Goal: Find specific page/section: Find specific page/section

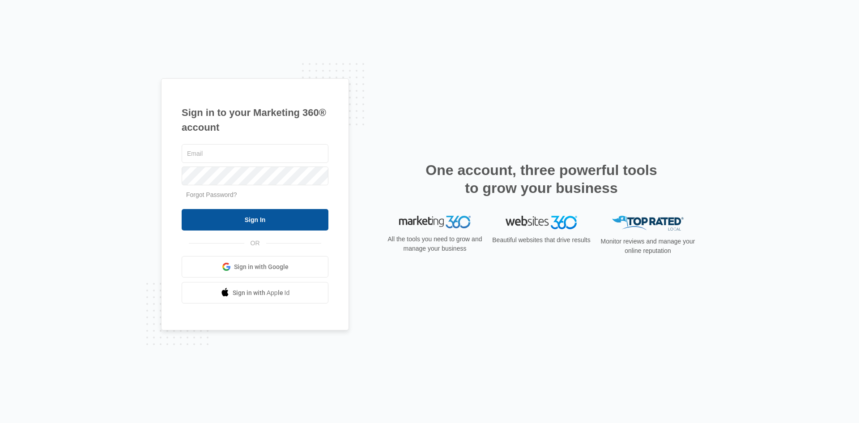
type input "[EMAIL_ADDRESS][DOMAIN_NAME]"
click at [271, 218] on input "Sign In" at bounding box center [255, 219] width 147 height 21
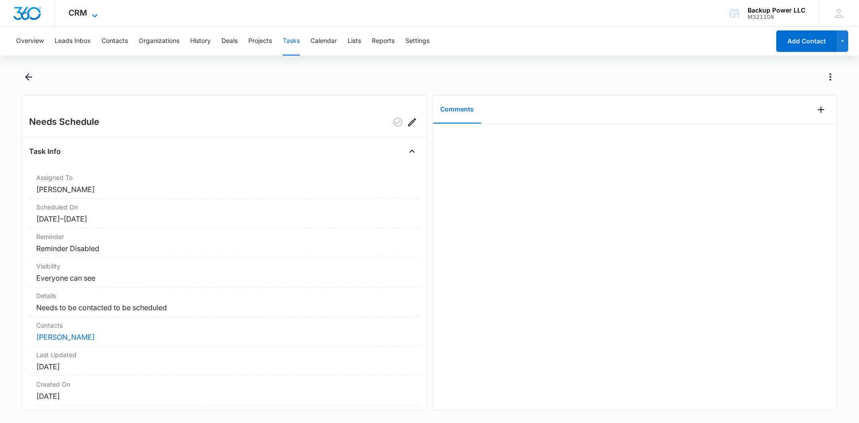
click at [100, 17] on icon at bounding box center [94, 15] width 11 height 11
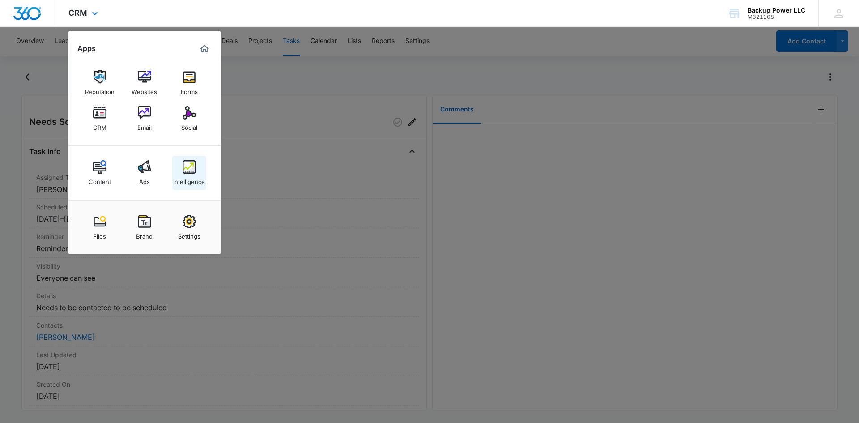
click at [186, 158] on link "Intelligence" at bounding box center [189, 173] width 34 height 34
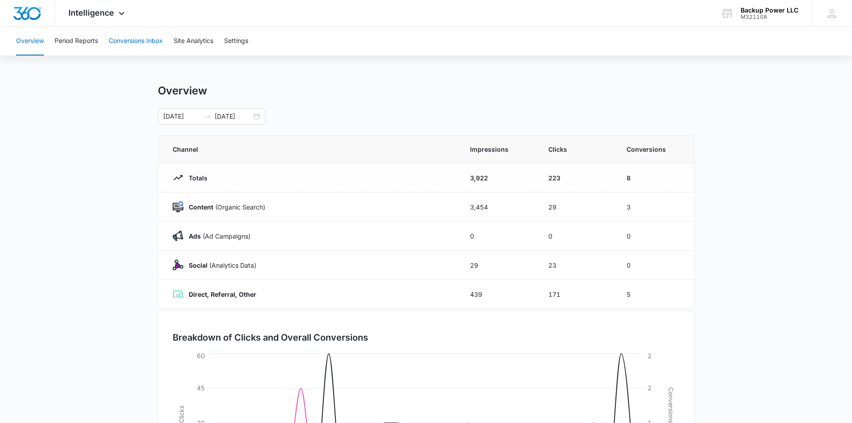
click at [148, 42] on button "Conversions Inbox" at bounding box center [136, 41] width 54 height 29
